Goal: Task Accomplishment & Management: Manage account settings

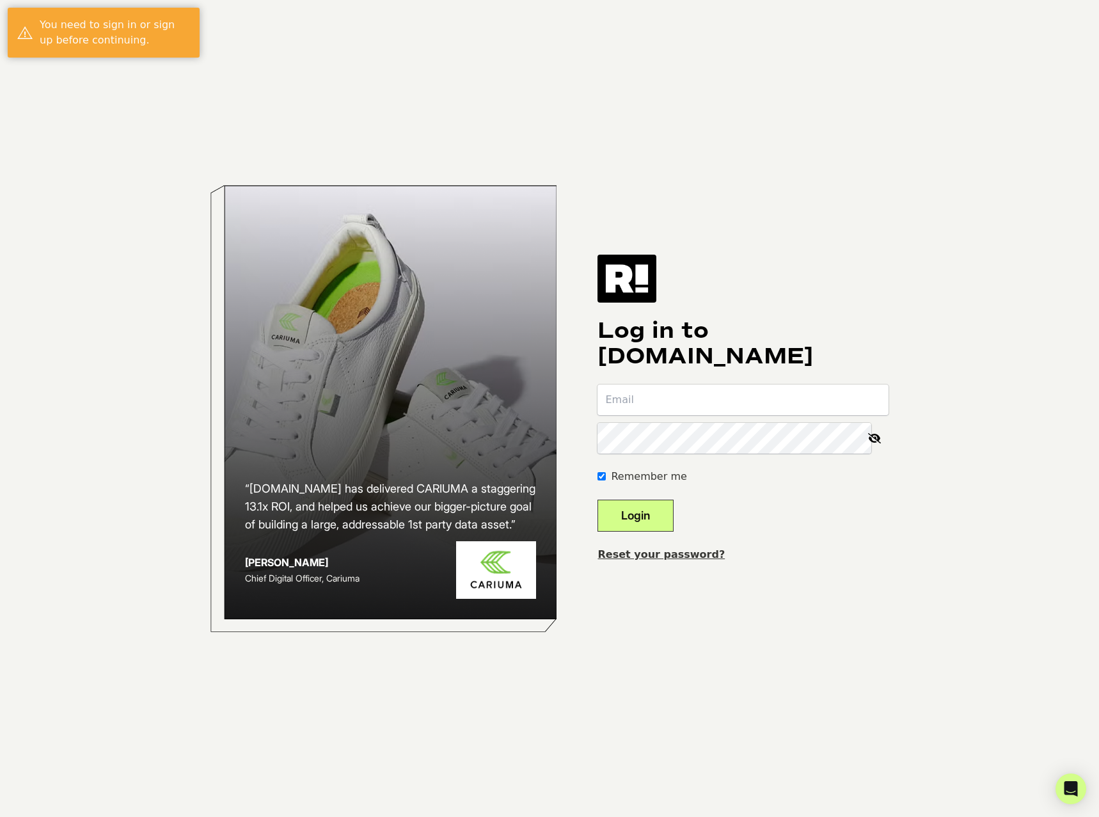
type input "[PERSON_NAME][EMAIL_ADDRESS][PERSON_NAME][DOMAIN_NAME]"
click at [646, 511] on button "Login" at bounding box center [636, 516] width 76 height 32
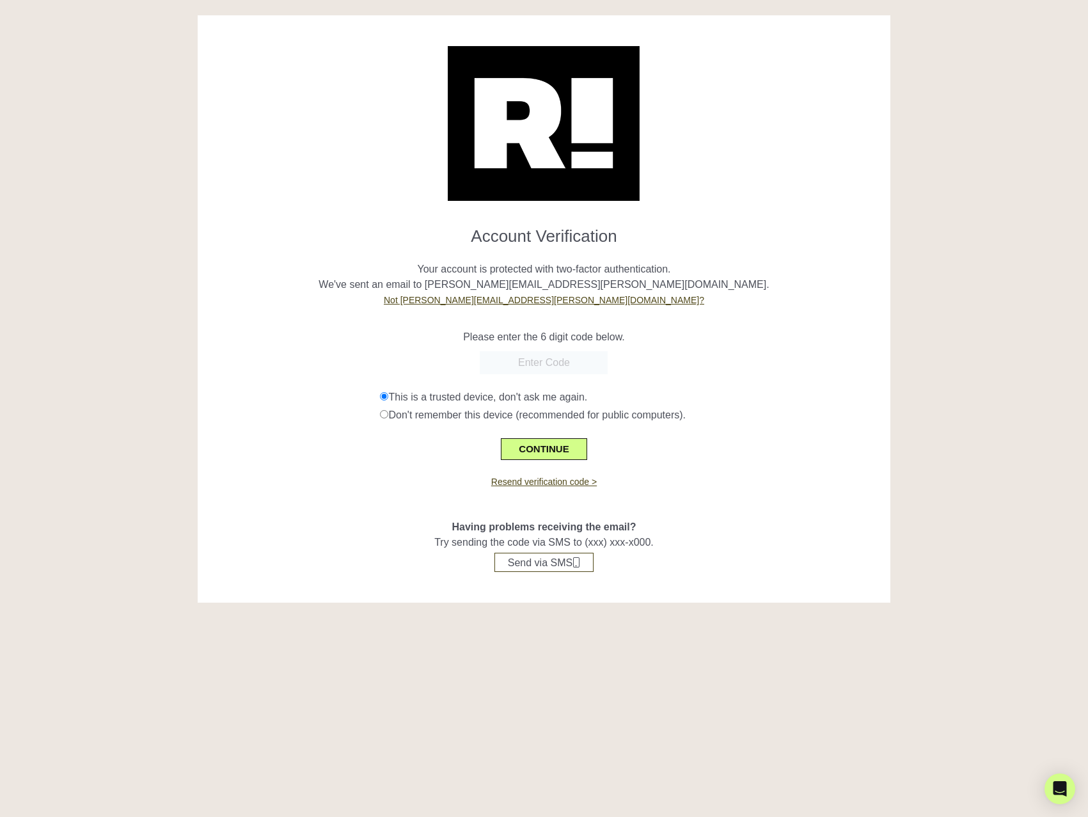
click at [573, 369] on input "text" at bounding box center [544, 362] width 128 height 23
click at [527, 367] on input "text" at bounding box center [544, 362] width 128 height 23
type input "119370"
click at [550, 450] on button "CONTINUE" at bounding box center [544, 449] width 86 height 22
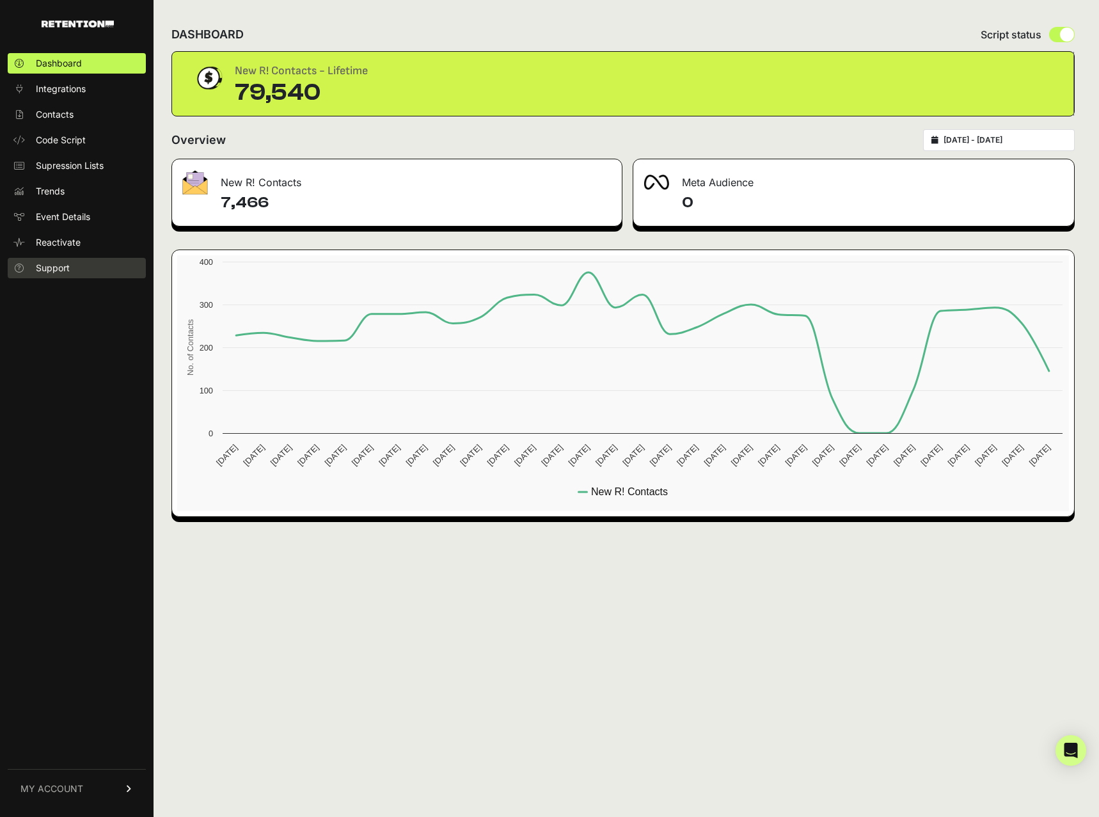
click at [75, 267] on link "Support" at bounding box center [77, 268] width 138 height 20
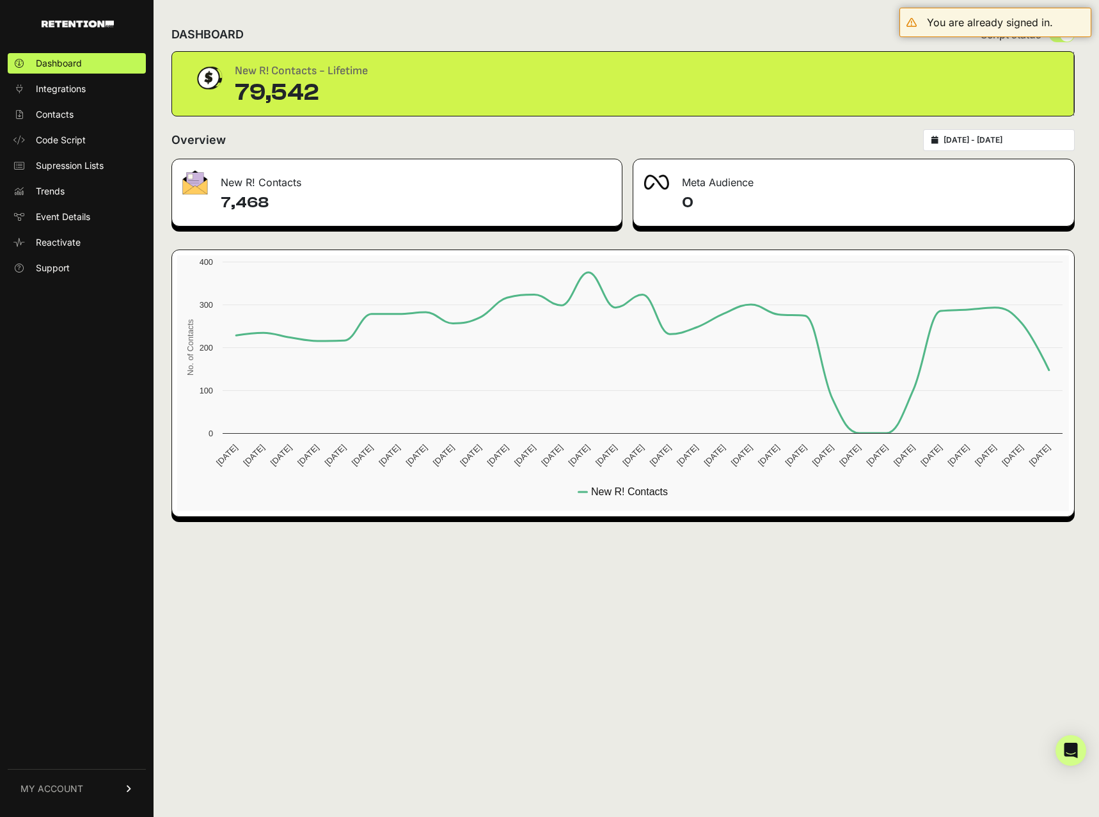
click at [118, 791] on link "MY ACCOUNT" at bounding box center [77, 788] width 138 height 39
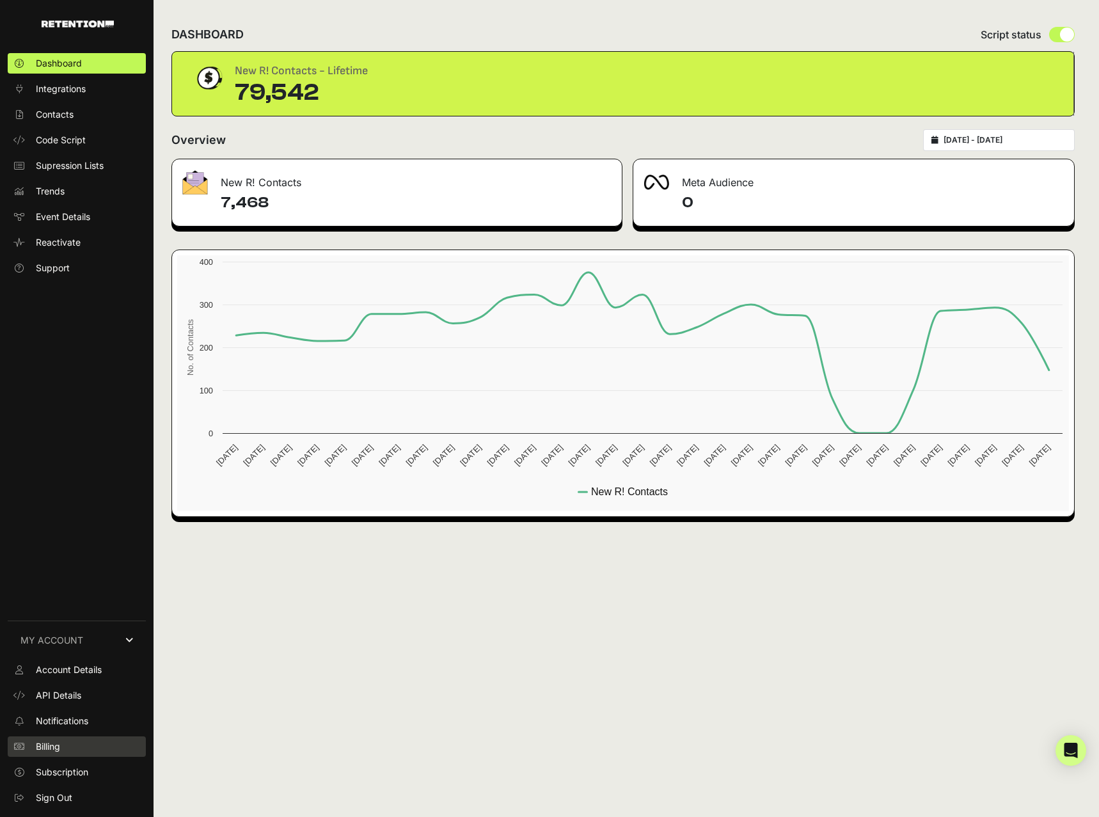
click at [33, 756] on link "Billing" at bounding box center [77, 746] width 138 height 20
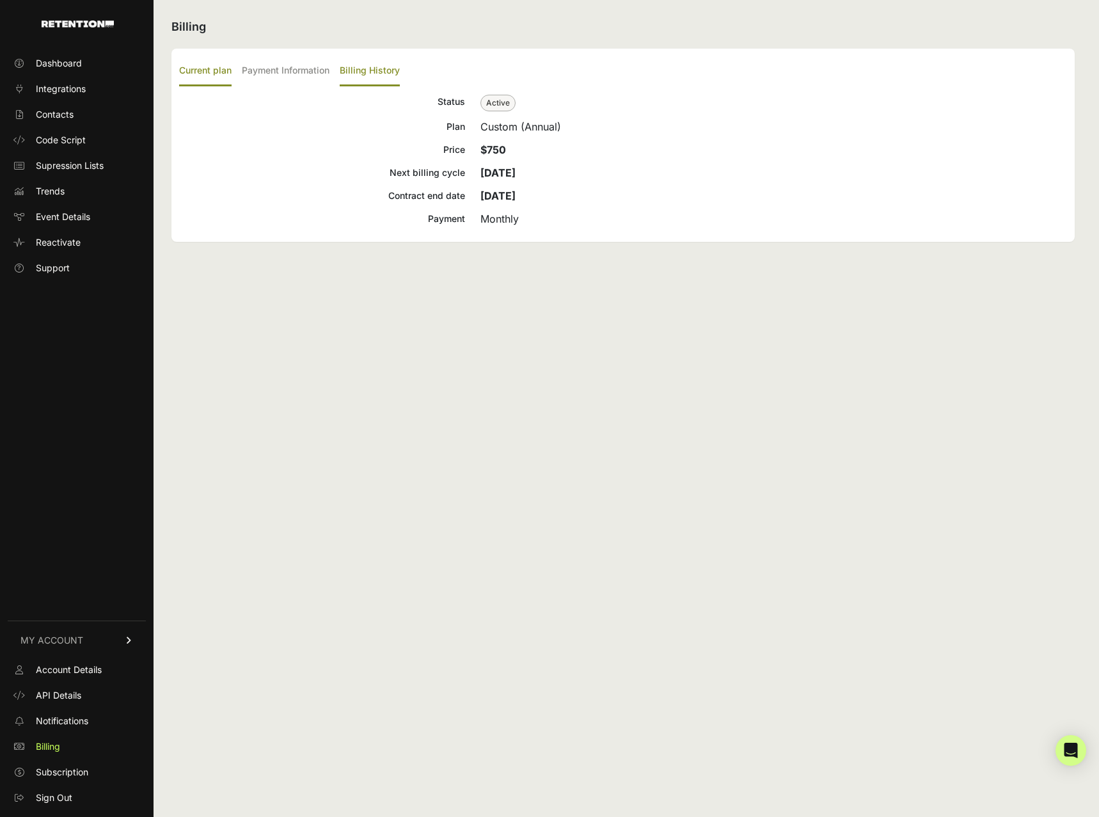
click at [388, 67] on label "Billing History" at bounding box center [370, 71] width 60 height 30
click at [0, 0] on input "Billing History" at bounding box center [0, 0] width 0 height 0
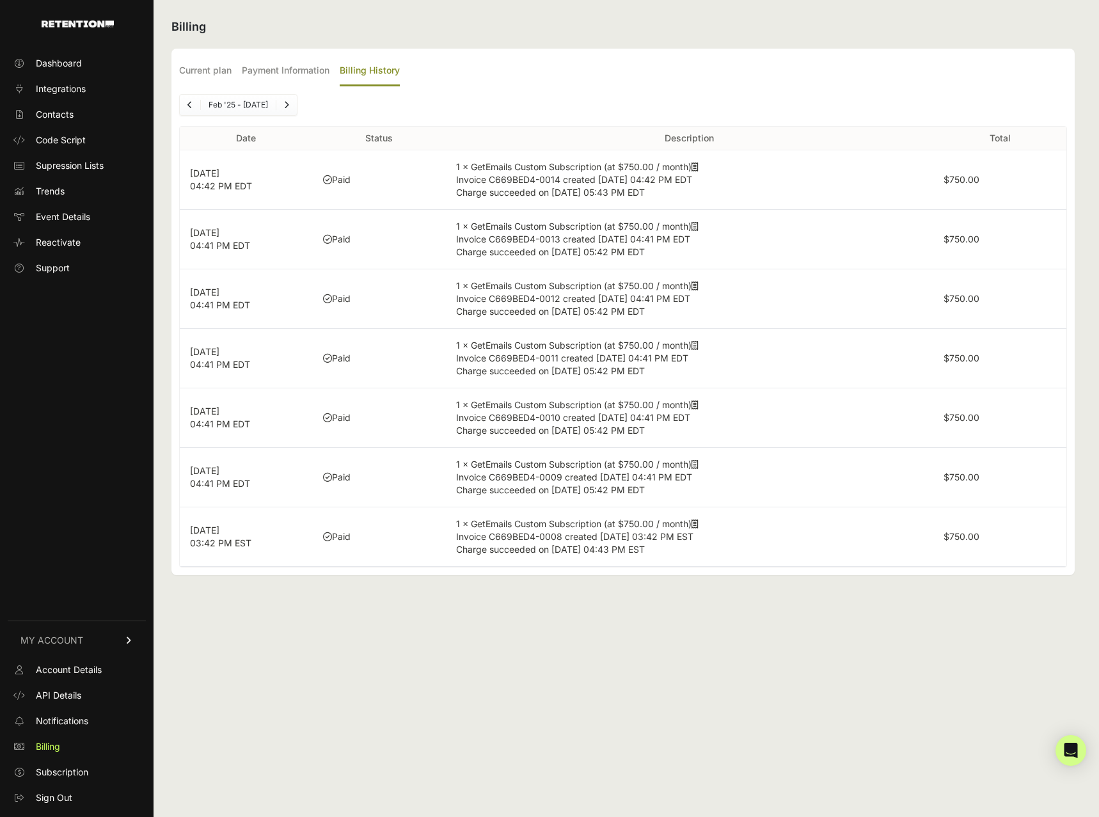
click at [557, 179] on span "Invoice C669BED4-0014 created [DATE] 04:42 PM EDT" at bounding box center [574, 179] width 236 height 11
click at [318, 172] on td "Paid" at bounding box center [379, 179] width 133 height 59
click at [229, 188] on p "[DATE] 04:42 PM EDT" at bounding box center [246, 180] width 113 height 26
click at [964, 177] on label "$750.00" at bounding box center [962, 179] width 36 height 11
click at [281, 68] on label "Payment Information" at bounding box center [286, 71] width 88 height 30
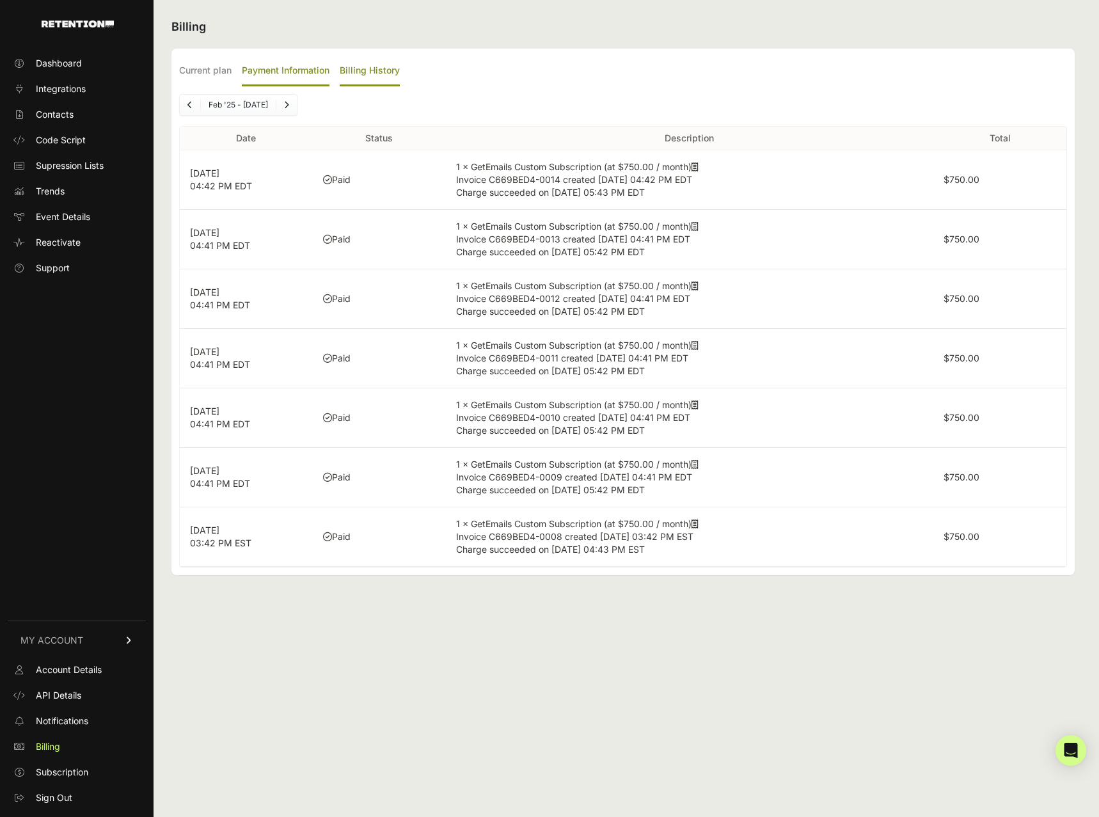
click at [0, 0] on input "Payment Information" at bounding box center [0, 0] width 0 height 0
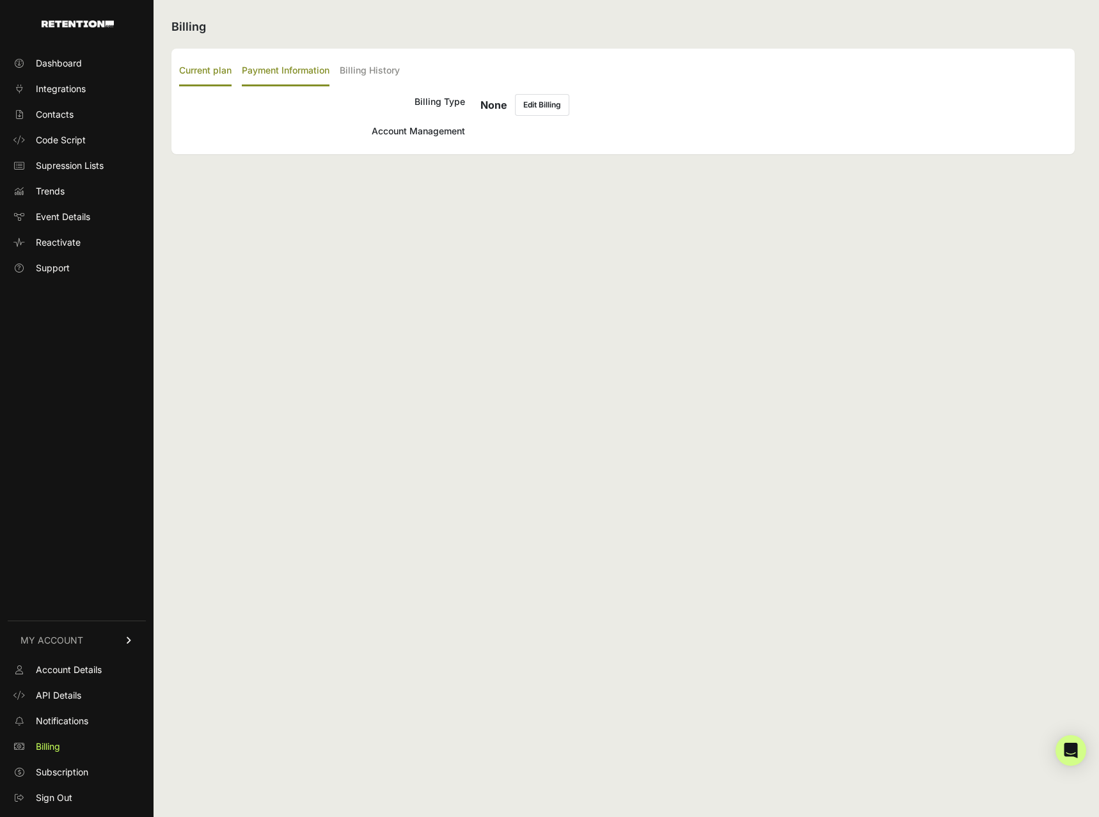
click at [214, 72] on label "Current plan" at bounding box center [205, 71] width 52 height 30
click at [0, 0] on input "Current plan" at bounding box center [0, 0] width 0 height 0
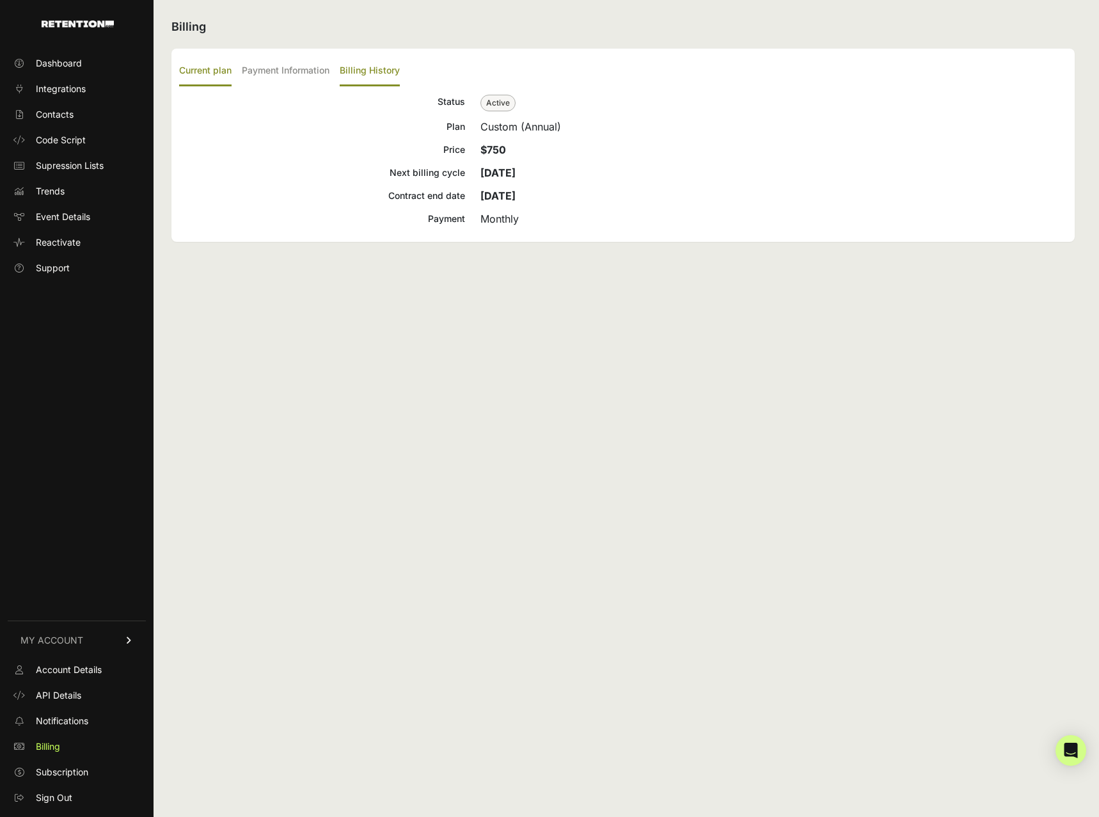
click at [356, 63] on label "Billing History" at bounding box center [370, 71] width 60 height 30
click at [0, 0] on input "Billing History" at bounding box center [0, 0] width 0 height 0
